Goal: Information Seeking & Learning: Learn about a topic

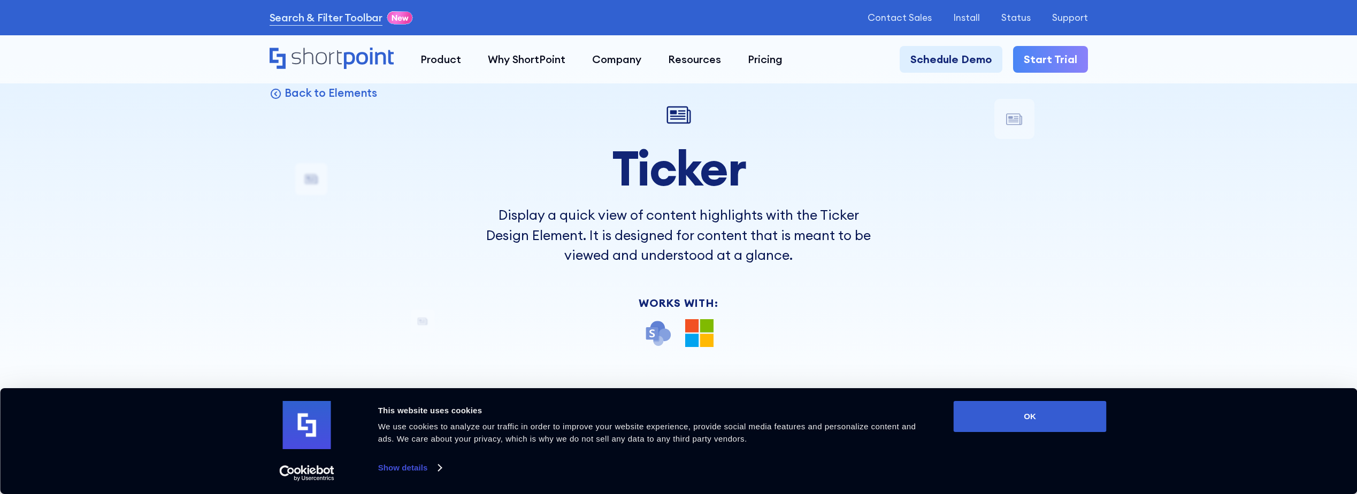
scroll to position [53, 0]
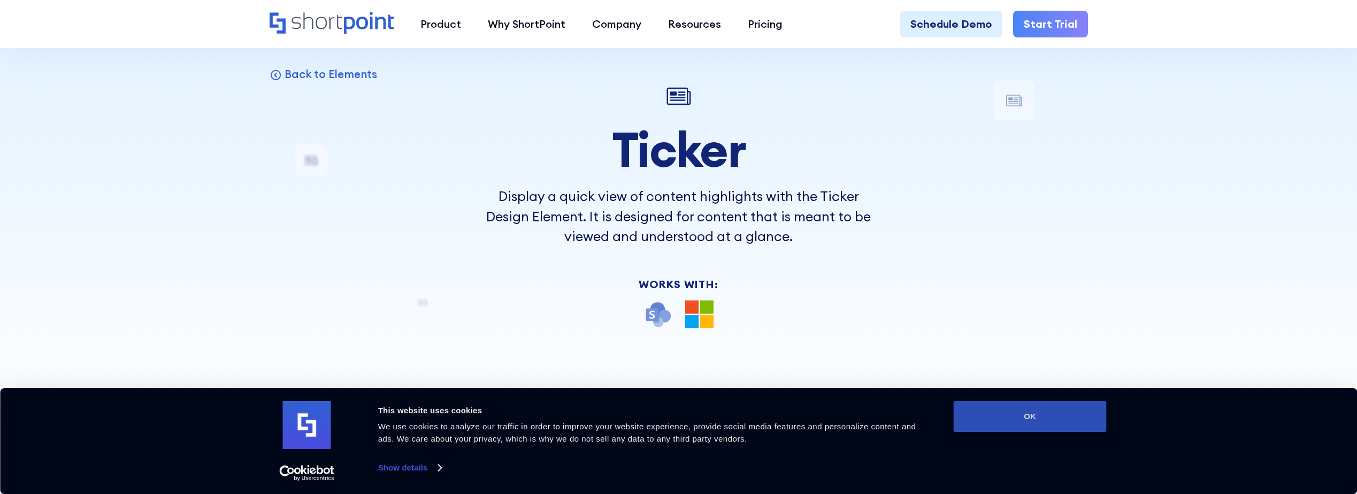
click at [1020, 431] on button "OK" at bounding box center [1030, 416] width 153 height 31
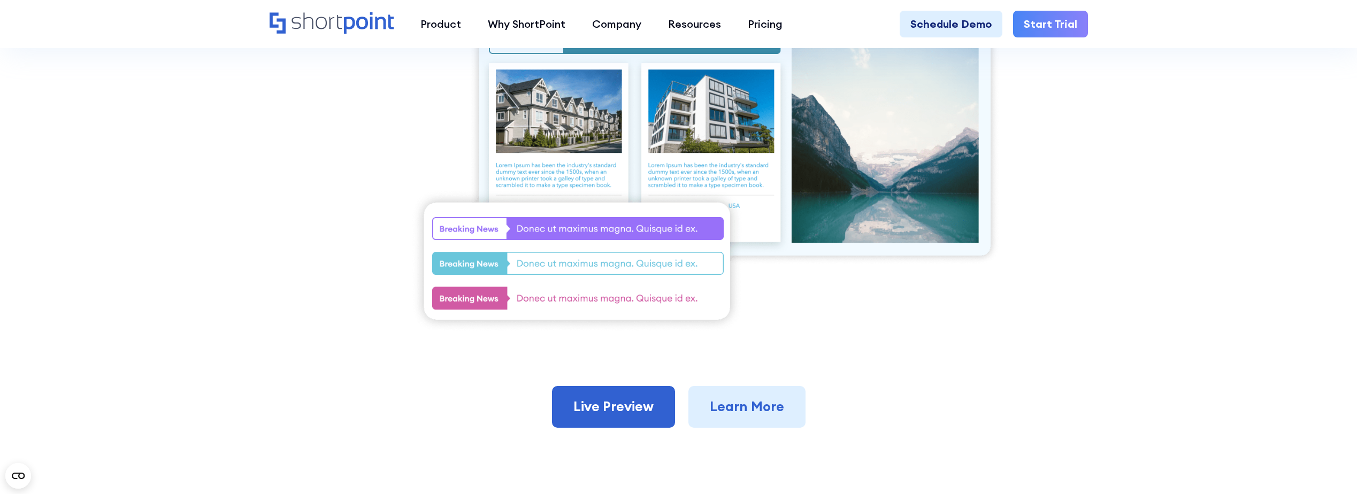
scroll to position [535, 0]
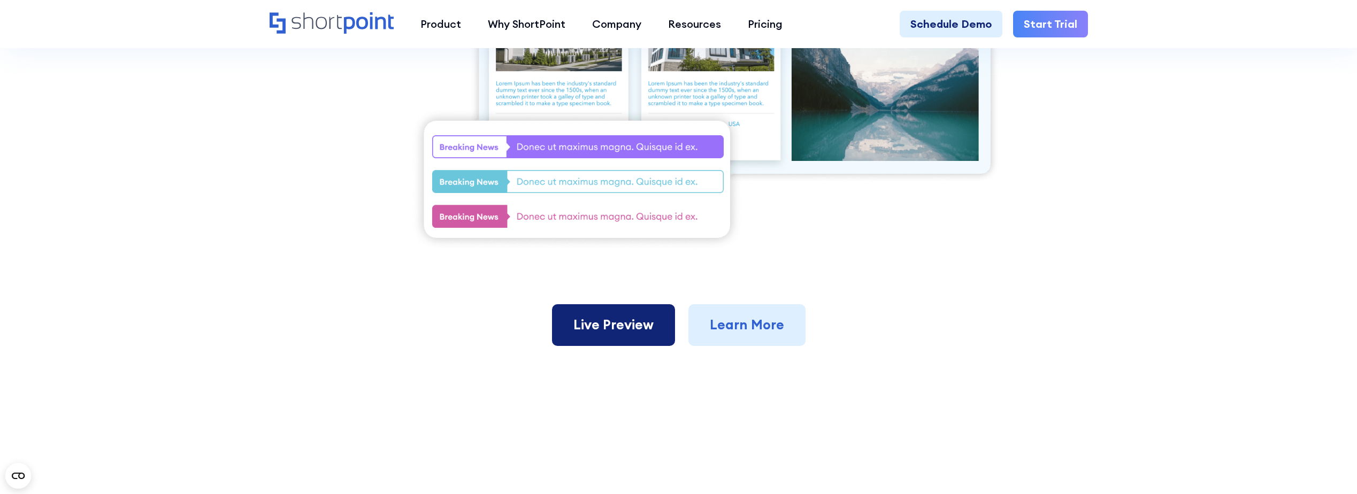
click at [629, 327] on link "Live Preview" at bounding box center [613, 325] width 123 height 42
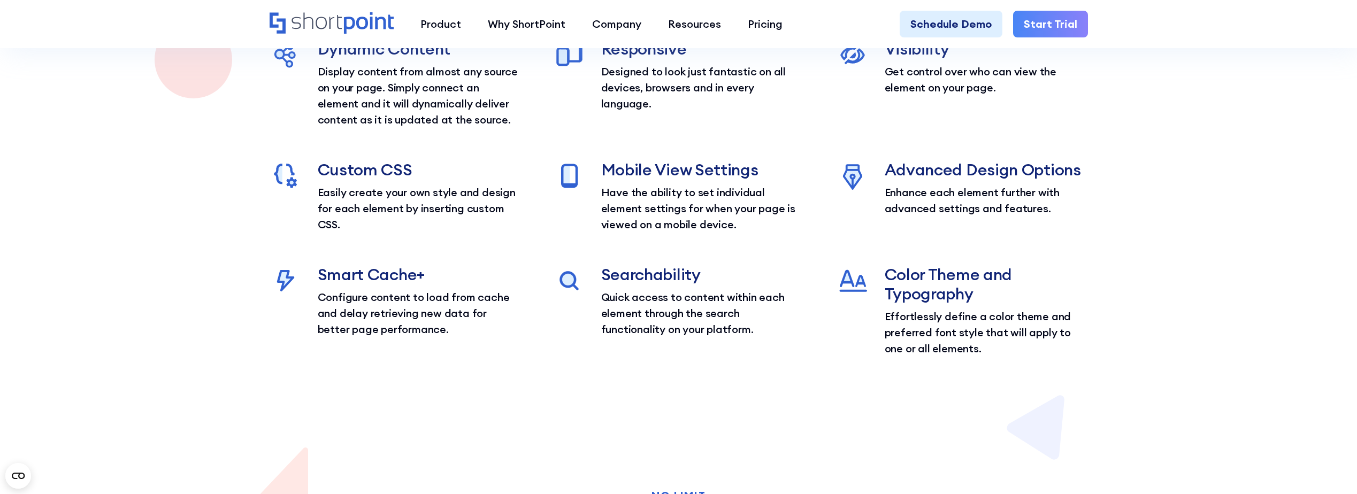
scroll to position [1979, 0]
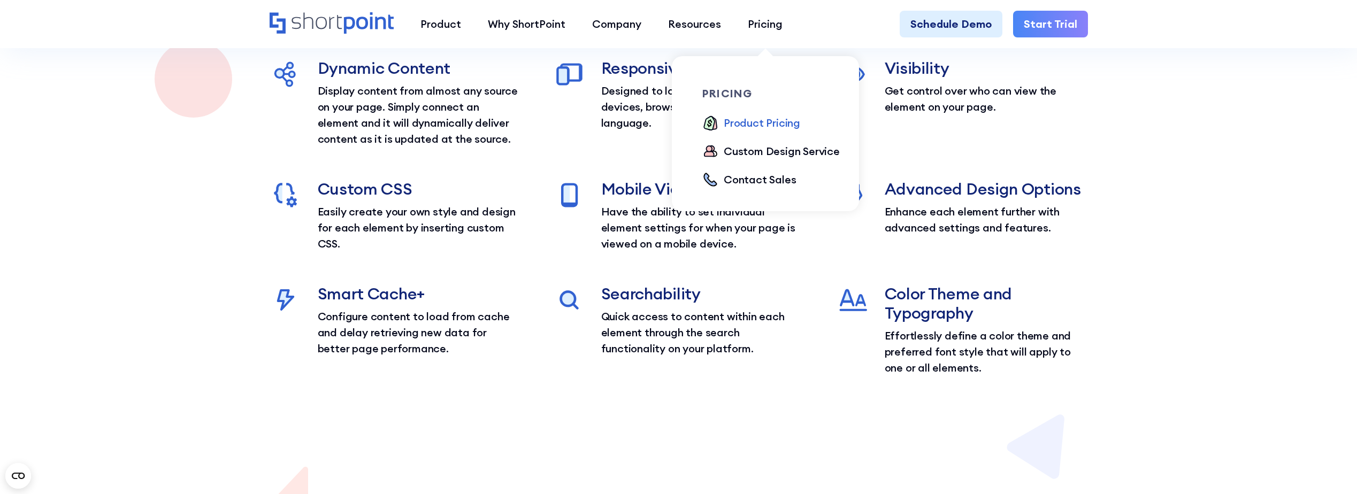
click at [771, 124] on div "Product Pricing" at bounding box center [762, 123] width 77 height 16
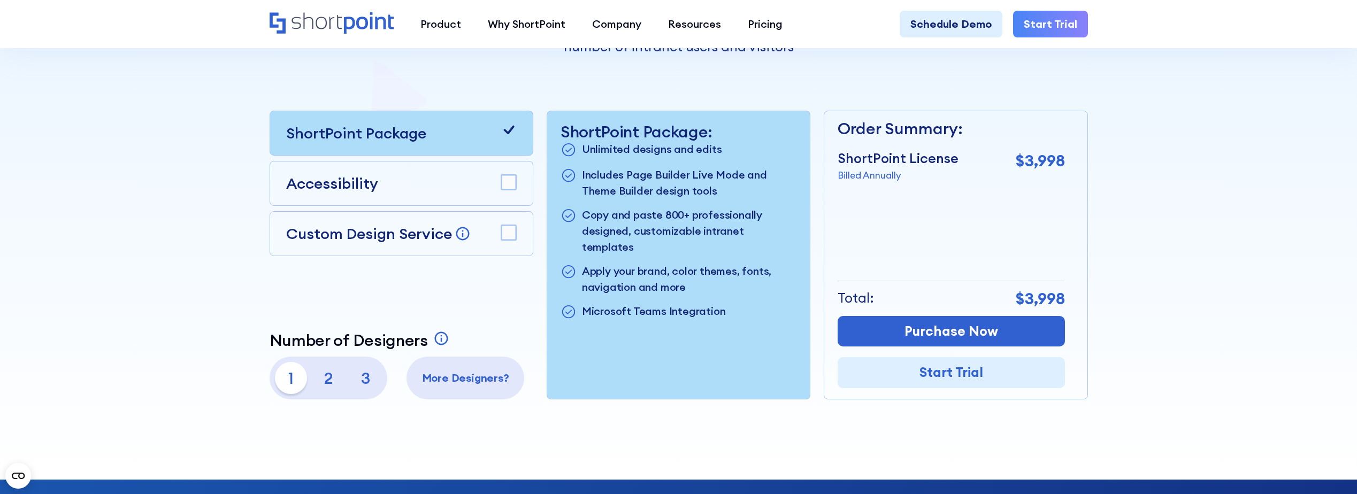
scroll to position [321, 0]
